Goal: Transaction & Acquisition: Purchase product/service

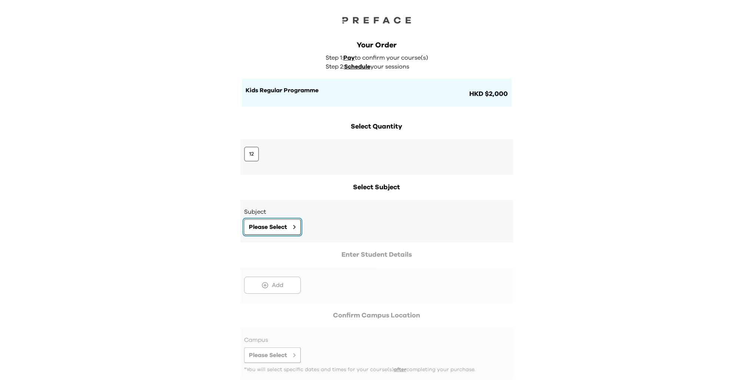
click at [292, 232] on button "Please Select" at bounding box center [272, 227] width 57 height 16
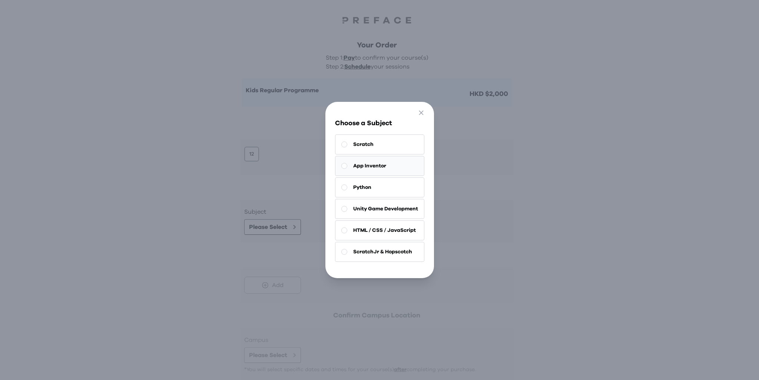
click at [343, 163] on rect at bounding box center [344, 166] width 6 height 6
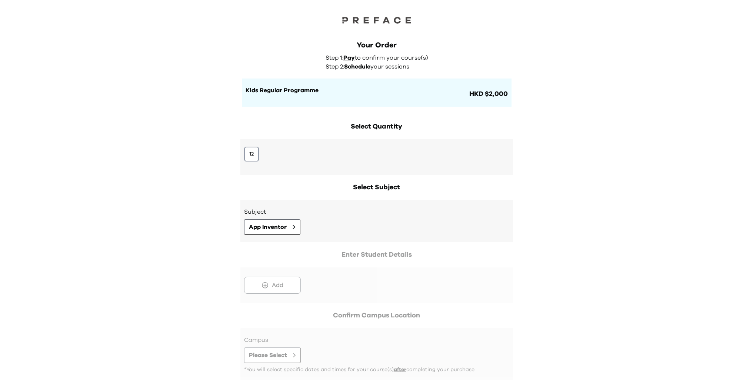
click at [257, 283] on div at bounding box center [376, 276] width 273 height 53
click at [278, 285] on div at bounding box center [376, 276] width 273 height 53
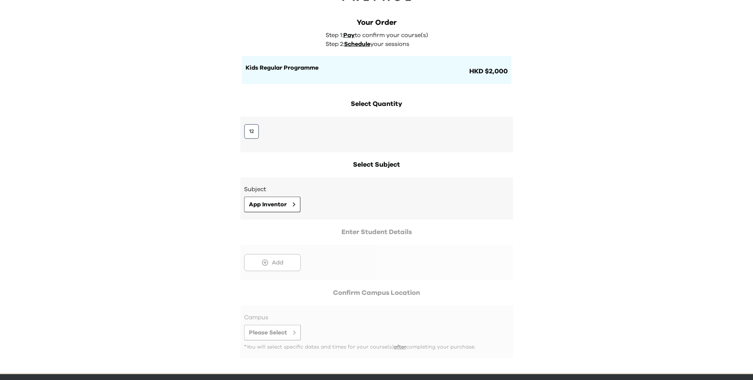
scroll to position [46, 0]
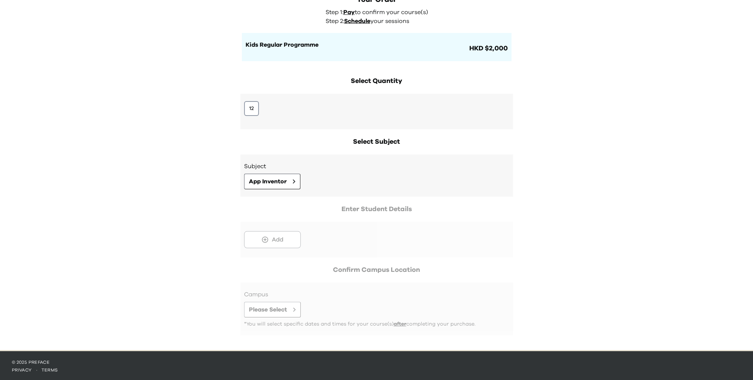
click at [265, 222] on div at bounding box center [376, 230] width 273 height 53
click at [274, 244] on div at bounding box center [376, 230] width 273 height 53
click at [269, 244] on div at bounding box center [376, 230] width 273 height 53
click at [276, 242] on div at bounding box center [376, 230] width 273 height 53
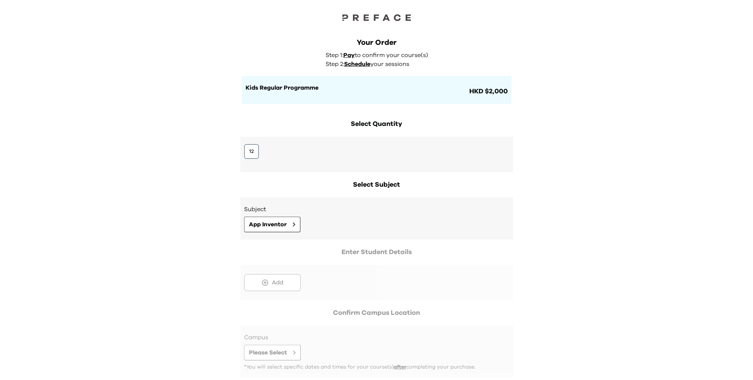
scroll to position [0, 0]
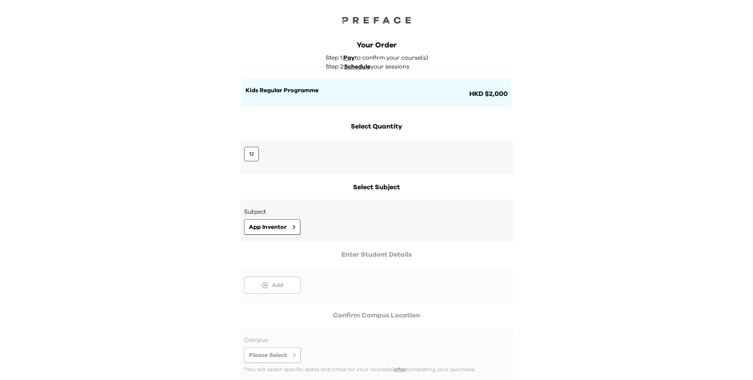
click at [265, 282] on div at bounding box center [376, 276] width 273 height 53
click at [265, 283] on div at bounding box center [376, 276] width 273 height 53
click at [284, 229] on span "App Inventor" at bounding box center [268, 227] width 38 height 9
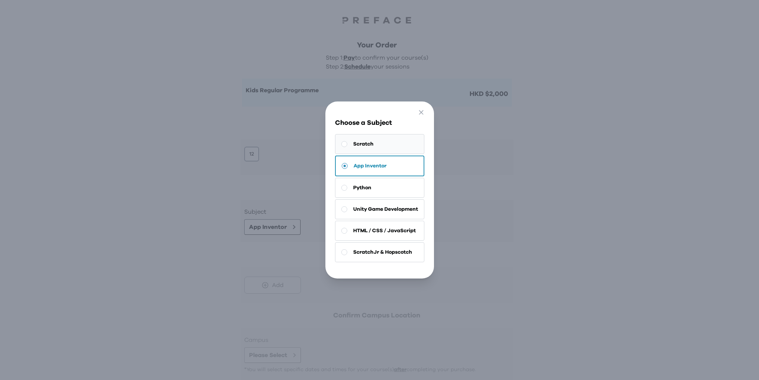
click at [382, 144] on button "Scratch" at bounding box center [379, 144] width 89 height 20
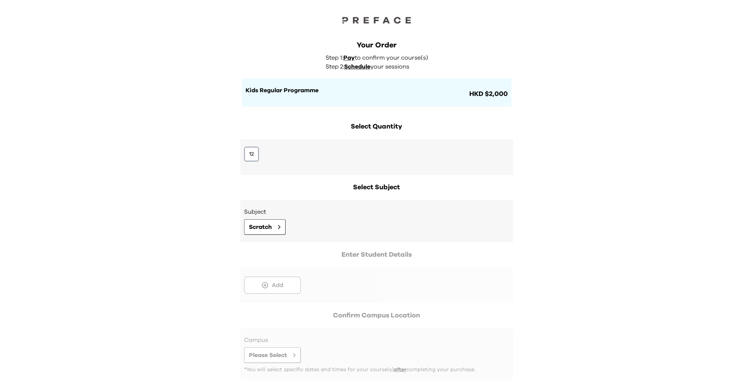
click at [274, 282] on div at bounding box center [376, 276] width 273 height 53
click at [277, 221] on button "Scratch" at bounding box center [264, 227] width 41 height 16
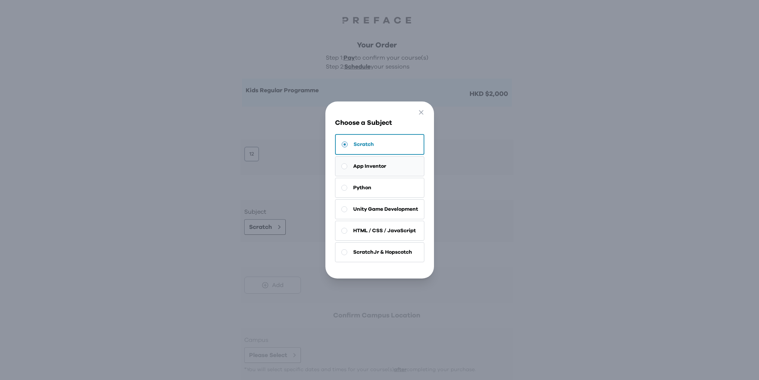
click at [393, 168] on button "App Inventor" at bounding box center [379, 166] width 89 height 20
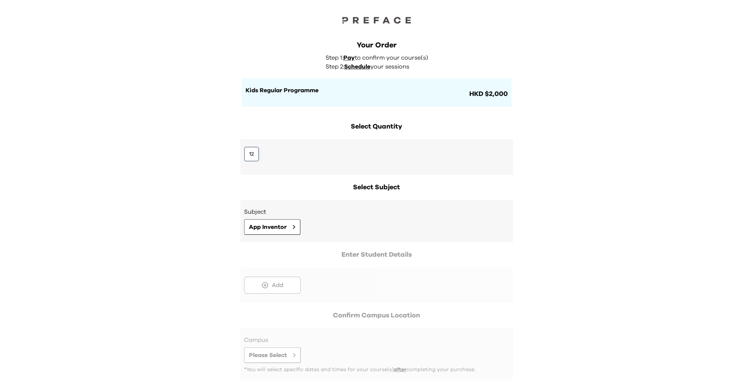
click at [249, 152] on button "12" at bounding box center [251, 154] width 15 height 15
drag, startPoint x: 549, startPoint y: 284, endPoint x: 430, endPoint y: 273, distance: 120.1
click at [547, 284] on div "Your Order Step 1: Pay to confirm your course(s) Step 2: Schedule your sessions…" at bounding box center [376, 198] width 753 height 396
click at [391, 219] on div "Subject App Inventor" at bounding box center [376, 220] width 265 height 27
